Goal: Task Accomplishment & Management: Manage account settings

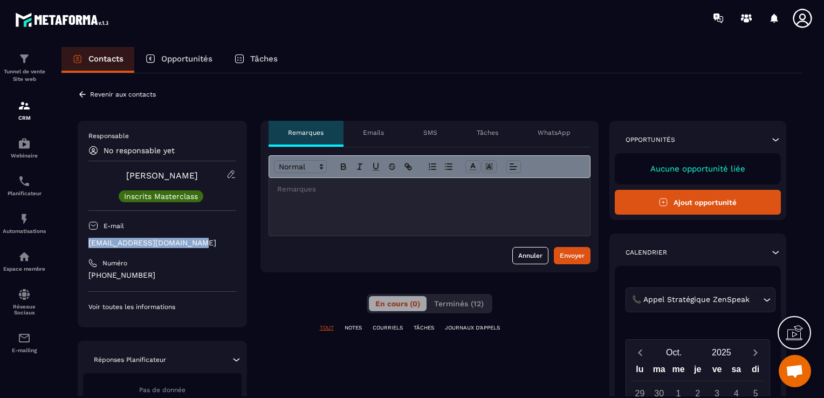
drag, startPoint x: 201, startPoint y: 242, endPoint x: 67, endPoint y: 237, distance: 133.3
click at [67, 237] on div "**********" at bounding box center [431, 374] width 741 height 602
copy p "[EMAIL_ADDRESS][DOMAIN_NAME]"
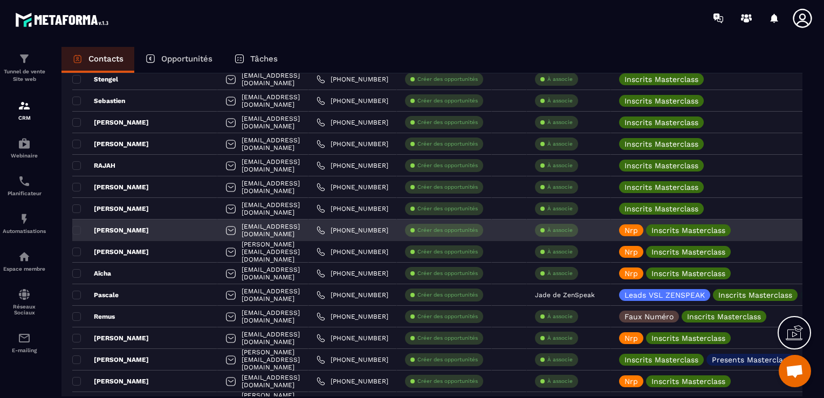
scroll to position [1240, 0]
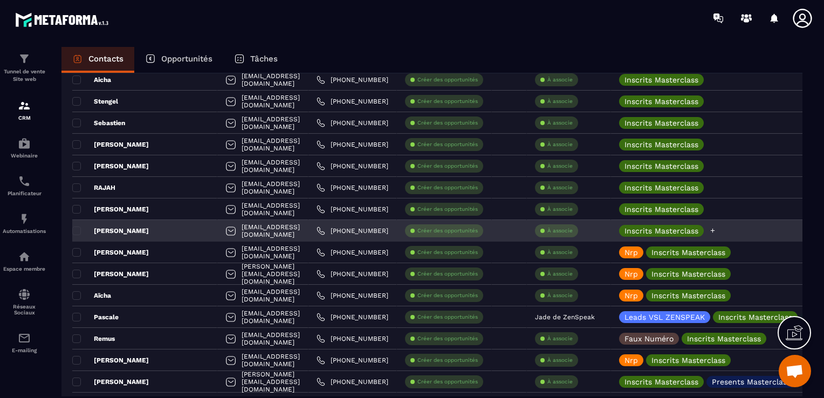
click at [716, 235] on div at bounding box center [712, 231] width 7 height 12
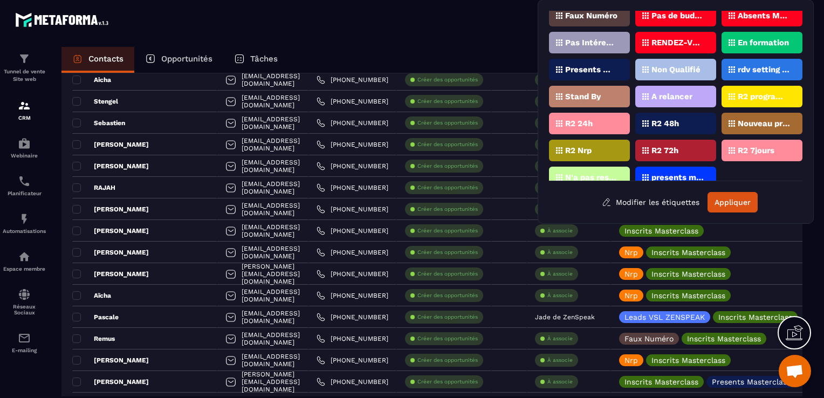
scroll to position [69, 0]
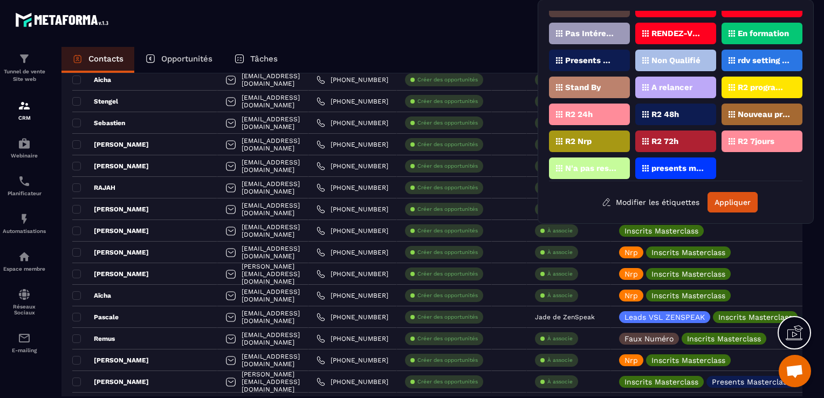
click at [603, 58] on p "Presents Masterclass" at bounding box center [591, 61] width 52 height 8
click at [732, 203] on button "Appliquer" at bounding box center [732, 202] width 50 height 20
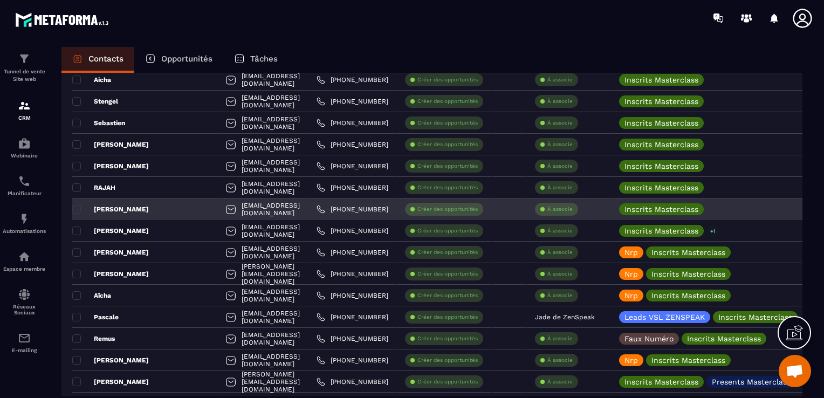
click at [161, 210] on div "[PERSON_NAME]" at bounding box center [144, 209] width 145 height 22
